Goal: Find specific page/section: Find specific page/section

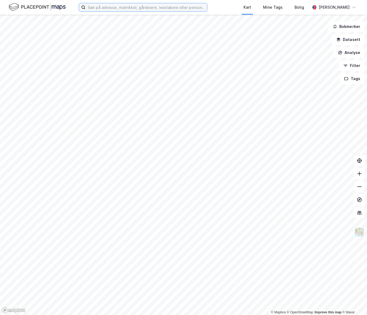
click at [149, 9] on input at bounding box center [147, 7] width 122 height 8
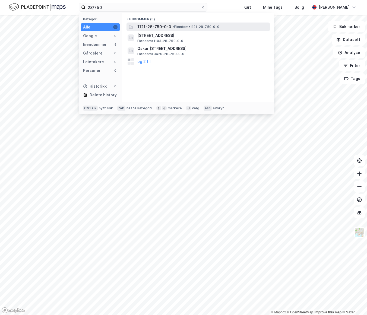
click at [168, 27] on span "1121-28-750-0-0" at bounding box center [154, 27] width 34 height 7
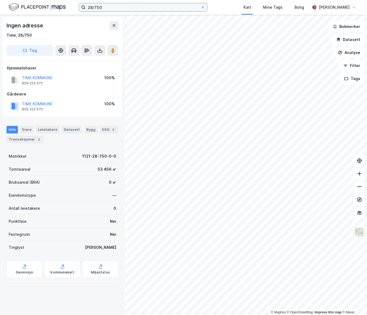
click at [118, 4] on input "28/750" at bounding box center [143, 7] width 115 height 8
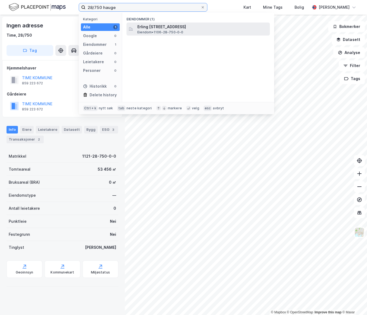
type input "28/750 hauge"
click at [156, 24] on span "Erling [STREET_ADDRESS]" at bounding box center [202, 27] width 130 height 7
